Goal: Use online tool/utility: Utilize a website feature to perform a specific function

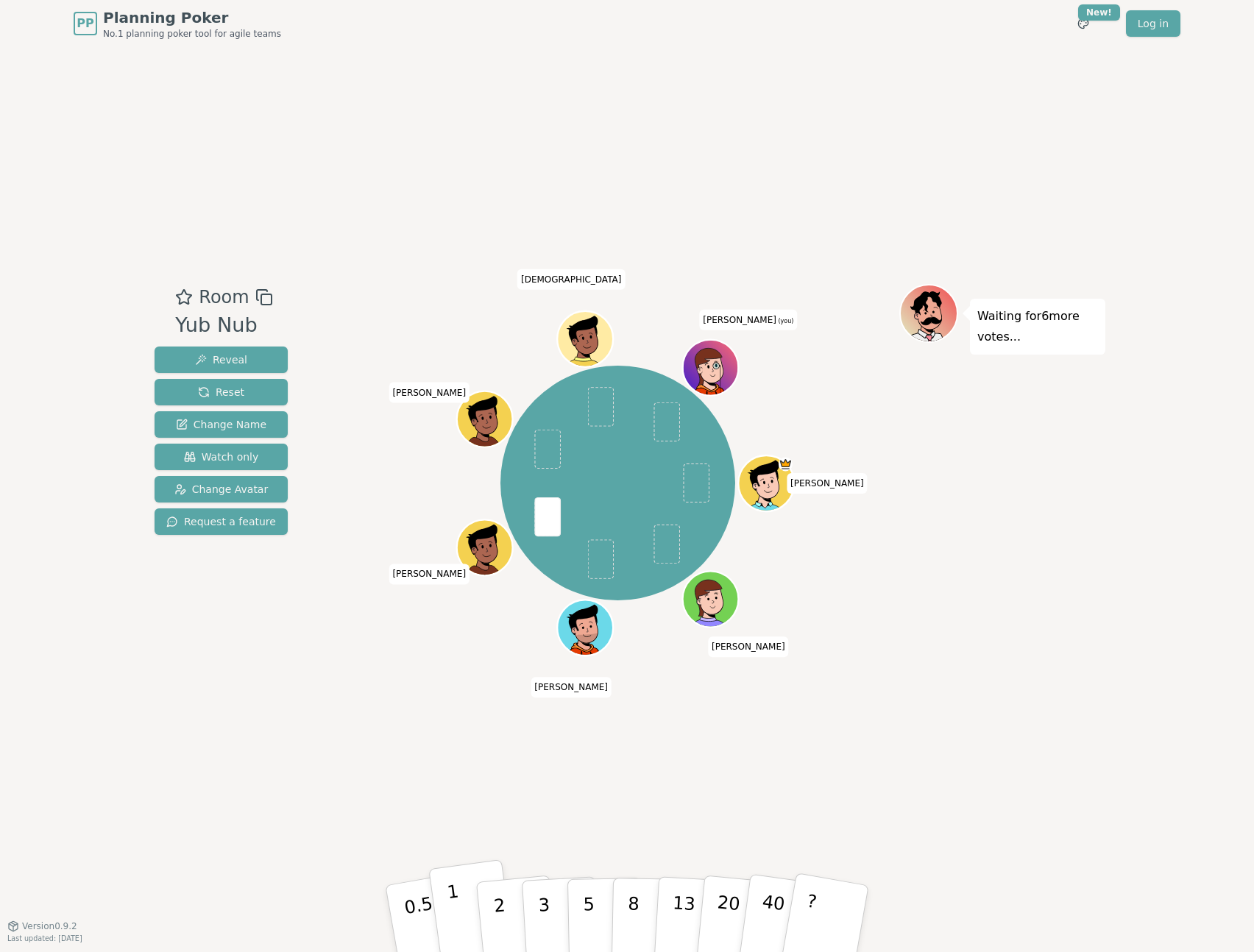
click at [465, 920] on button "1" at bounding box center [471, 919] width 88 height 119
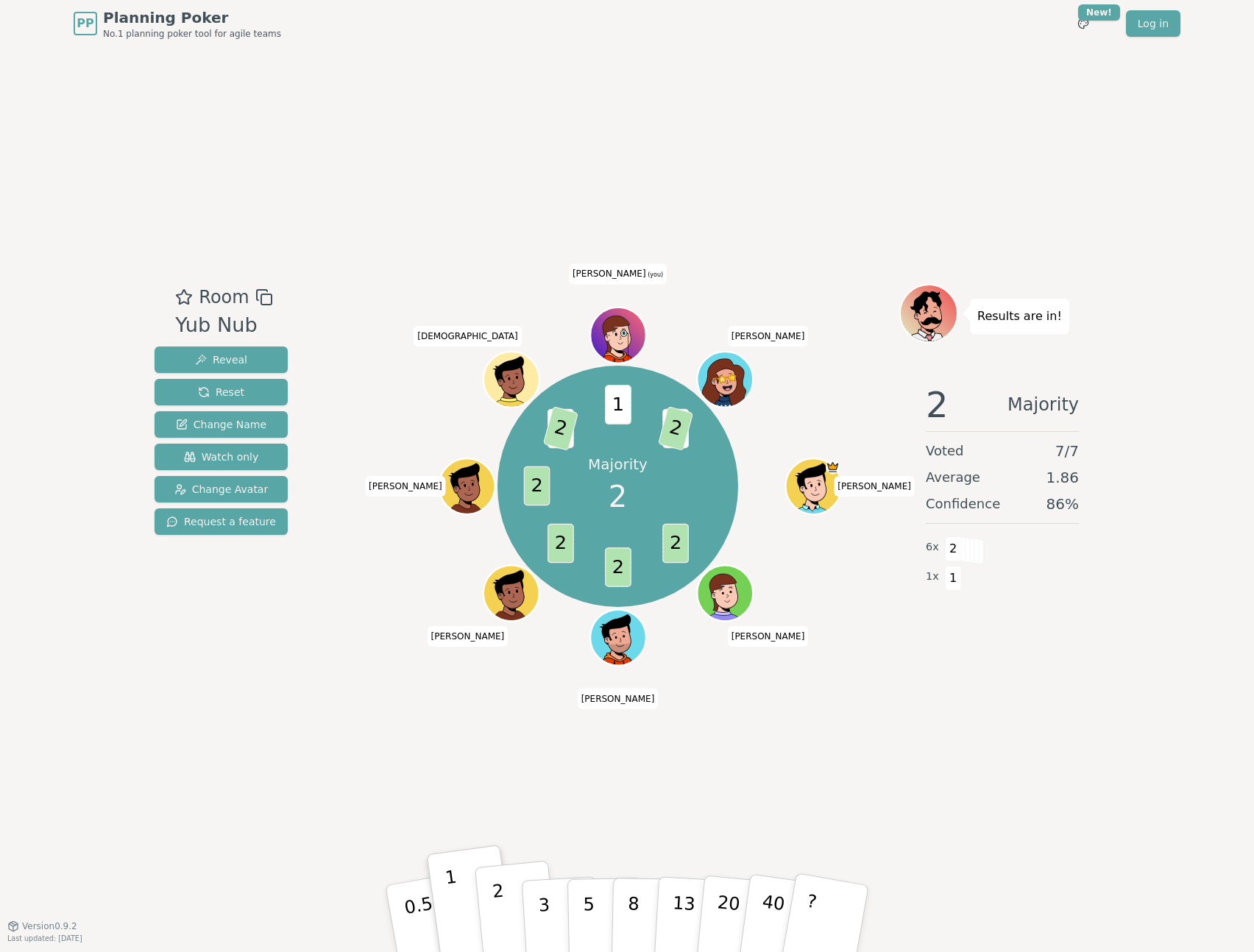
click at [500, 895] on p "2" at bounding box center [501, 920] width 19 height 80
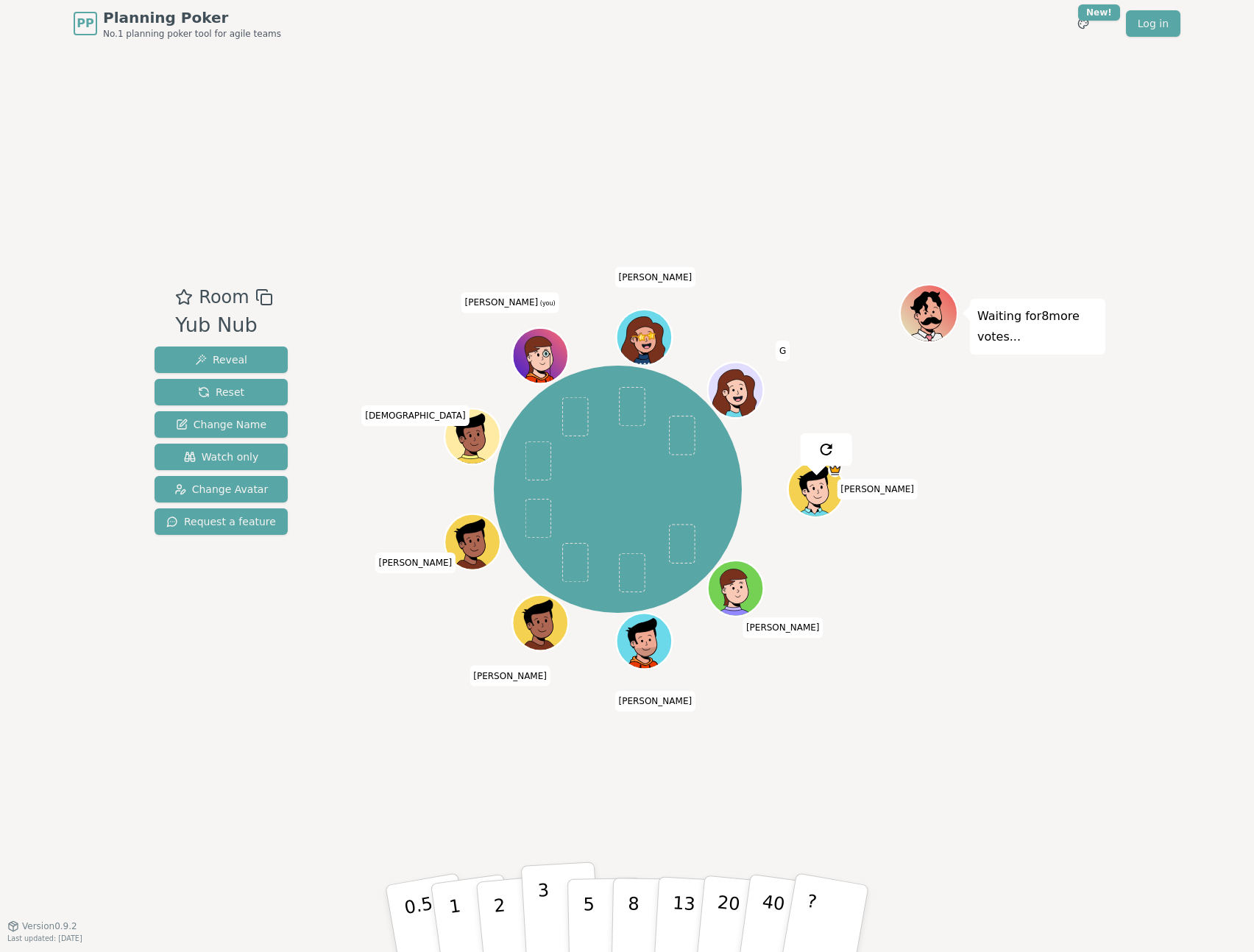
click at [549, 907] on button "3" at bounding box center [561, 919] width 80 height 115
click at [549, 900] on button "3" at bounding box center [561, 919] width 80 height 115
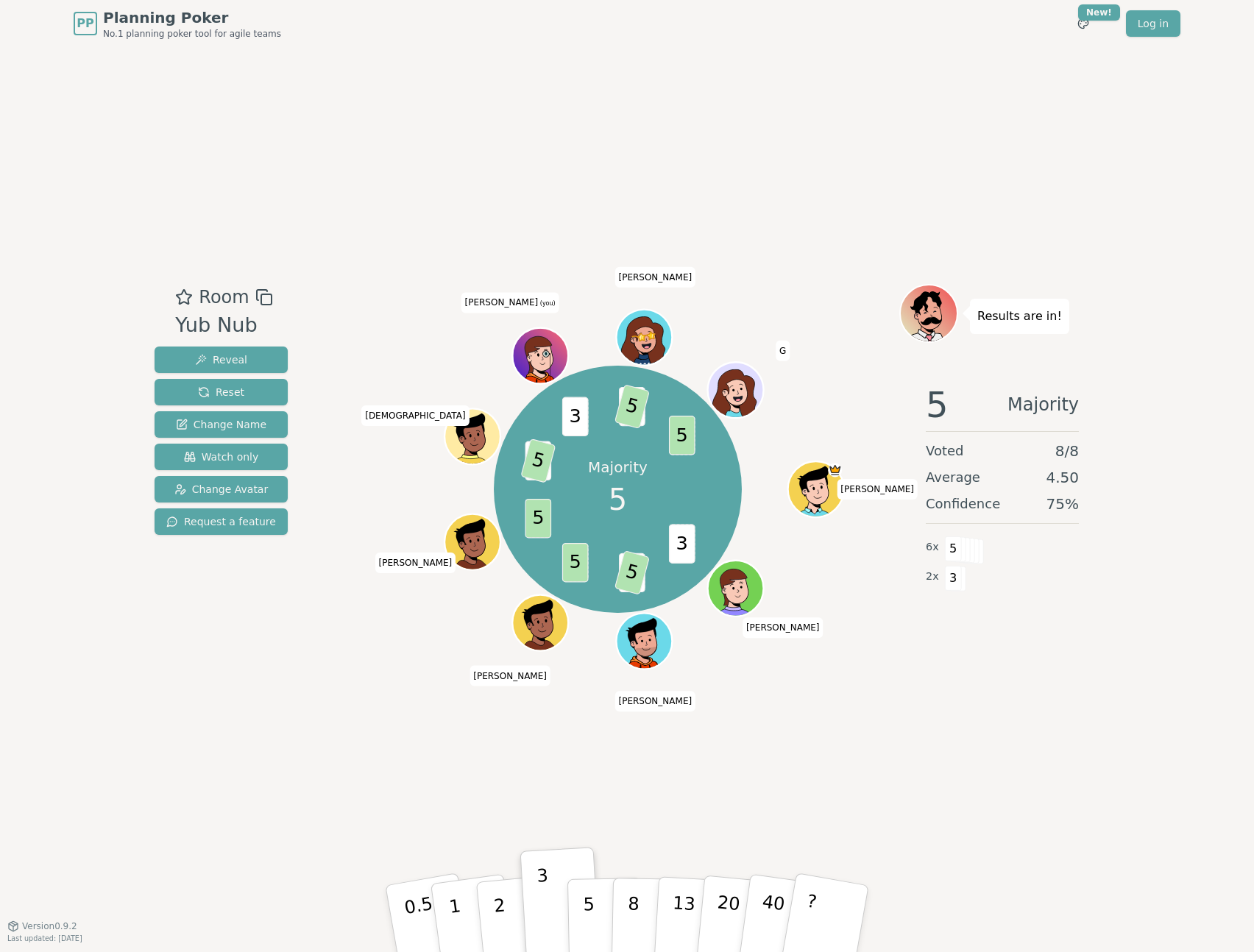
drag, startPoint x: 591, startPoint y: 909, endPoint x: 444, endPoint y: 950, distance: 152.6
click at [590, 909] on p "5" at bounding box center [589, 933] width 13 height 79
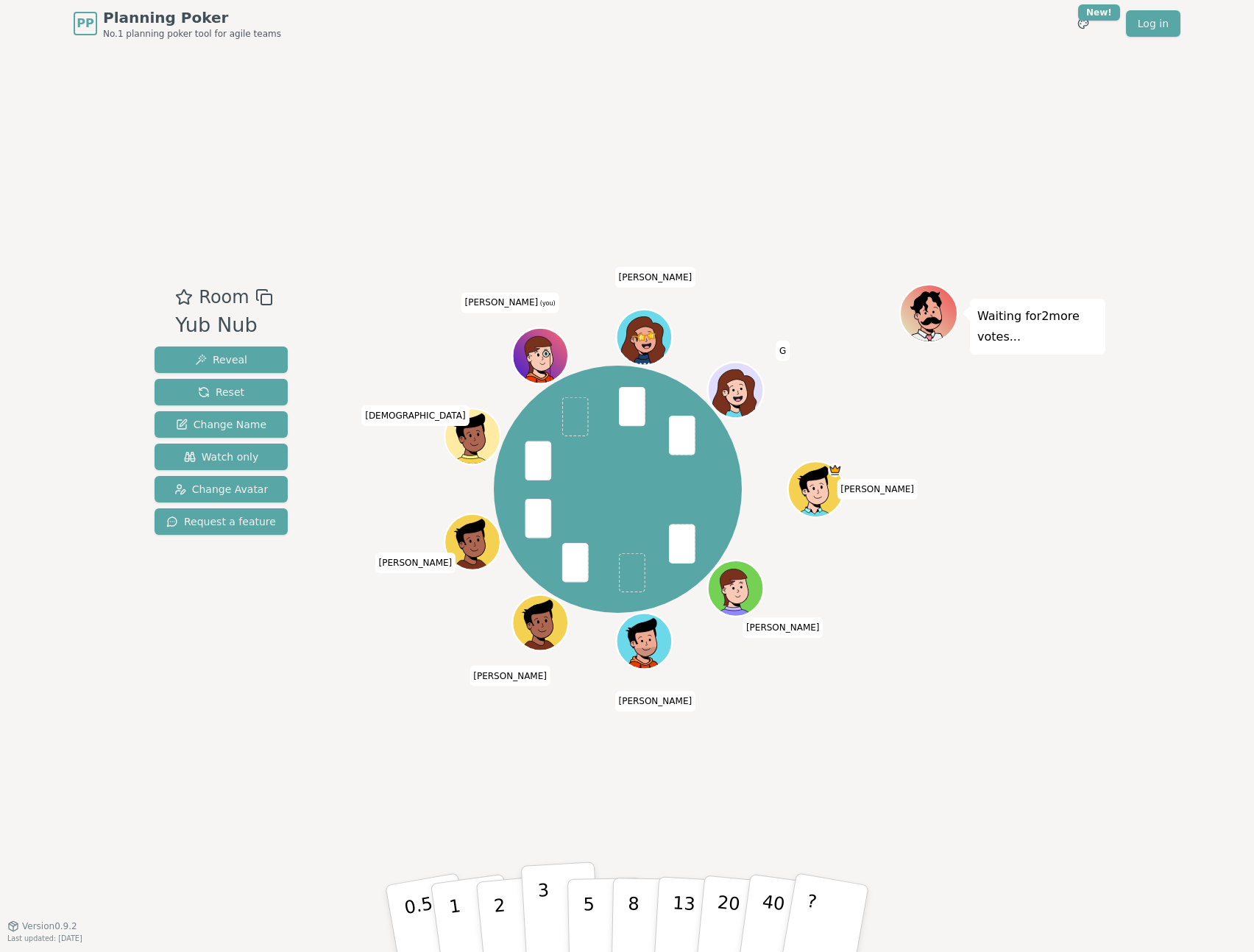
click at [540, 909] on p "3" at bounding box center [545, 920] width 16 height 80
click at [533, 894] on button "3" at bounding box center [561, 919] width 80 height 115
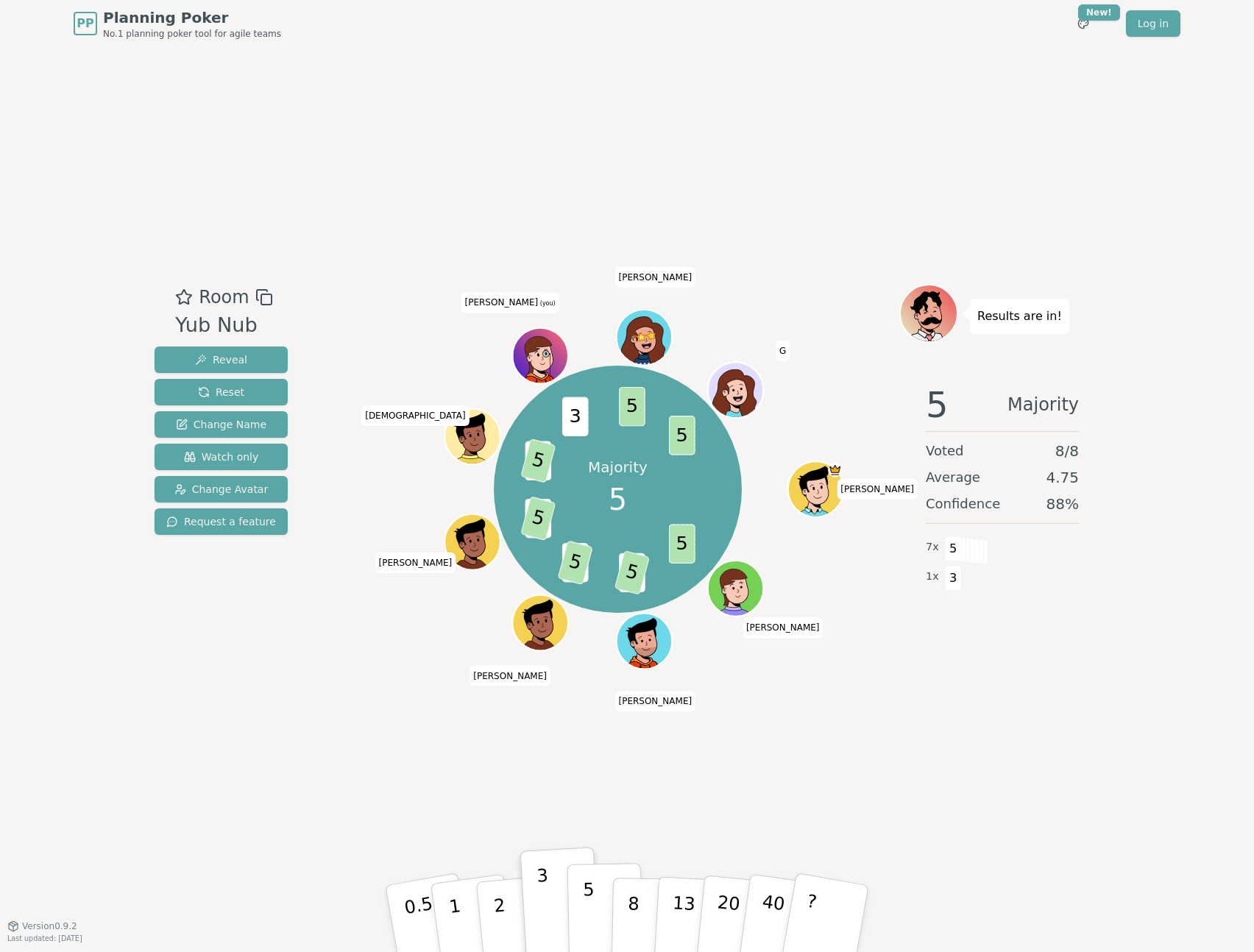
click at [587, 902] on p "5" at bounding box center [589, 918] width 13 height 79
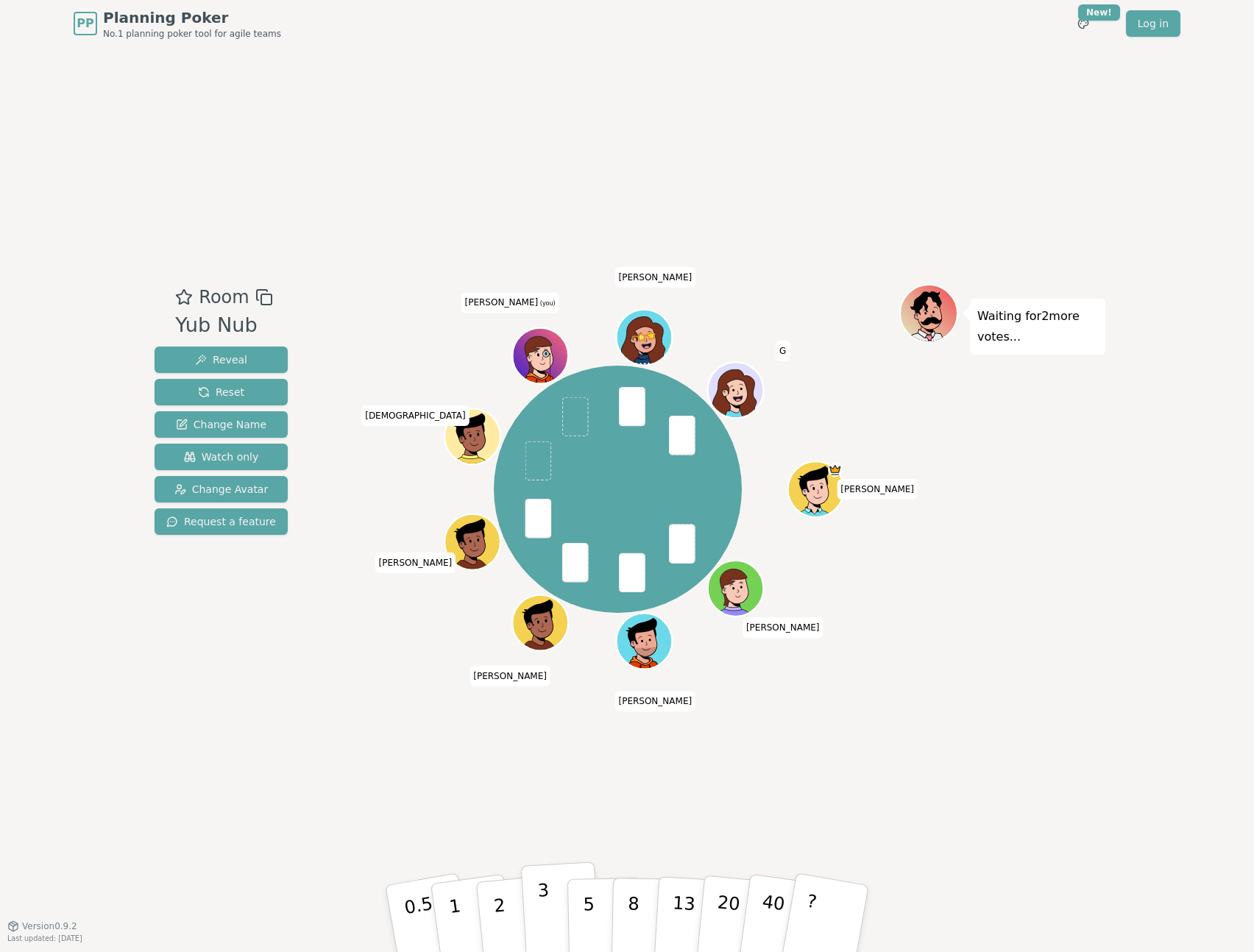
click at [540, 902] on p "3" at bounding box center [545, 920] width 16 height 80
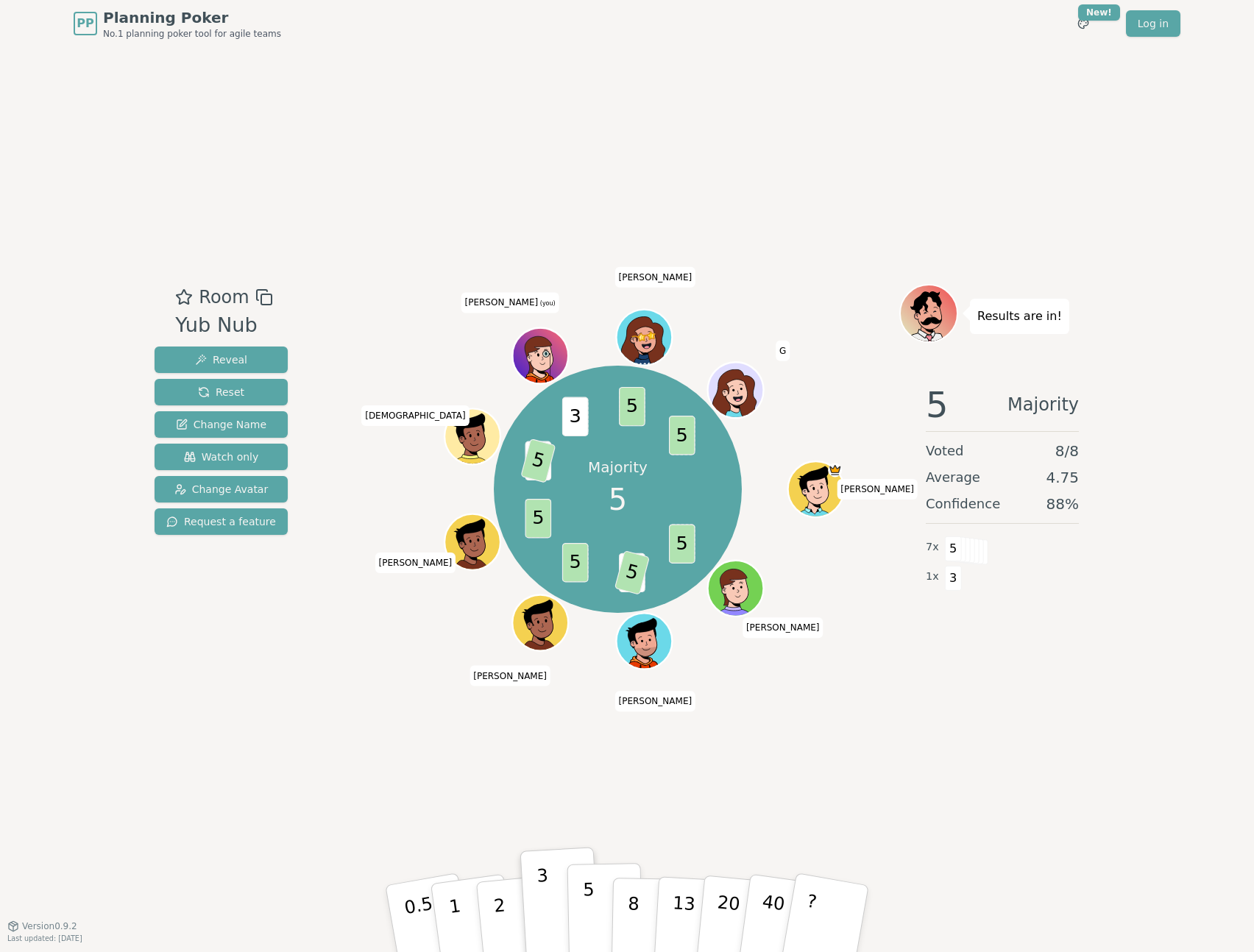
click at [591, 913] on p "5" at bounding box center [589, 918] width 13 height 79
